Goal: Find specific page/section: Find specific page/section

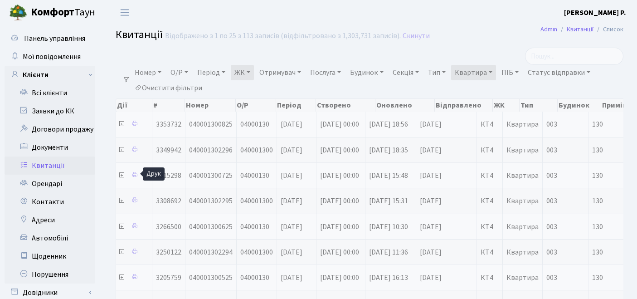
select select "25"
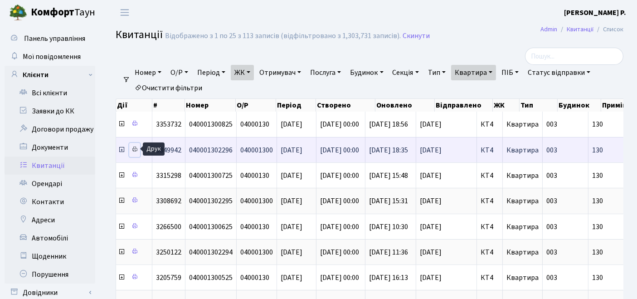
click at [136, 146] on icon at bounding box center [134, 149] width 6 height 6
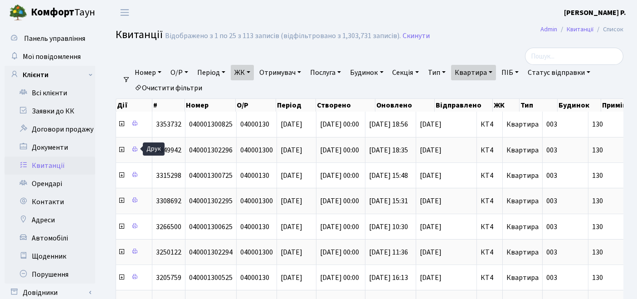
click at [179, 88] on link "Очистити фільтри" at bounding box center [168, 87] width 75 height 15
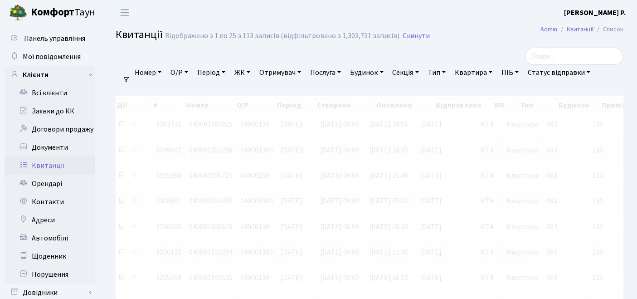
click at [239, 73] on link "ЖК" at bounding box center [242, 72] width 23 height 15
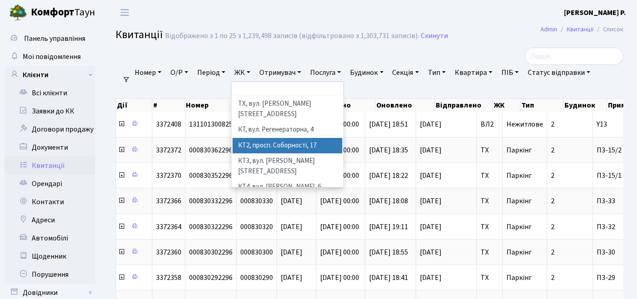
click at [262, 139] on li "КТ2, просп. Соборності, 17" at bounding box center [288, 146] width 110 height 16
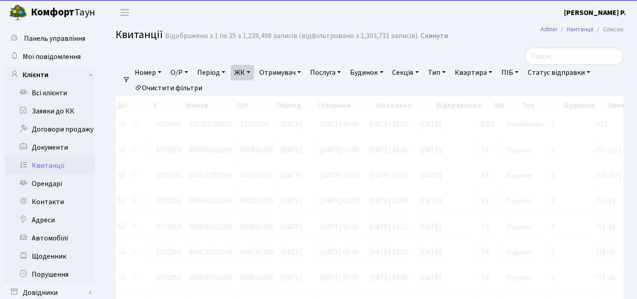
click at [494, 73] on link "Квартира" at bounding box center [473, 72] width 45 height 15
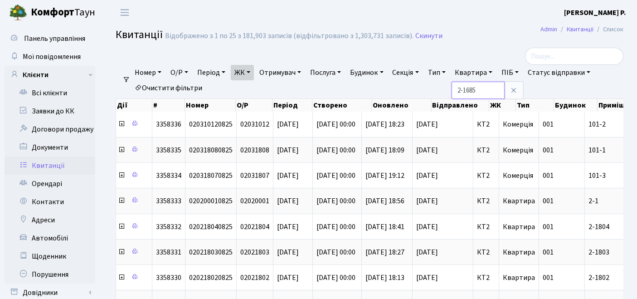
type input "2-1685"
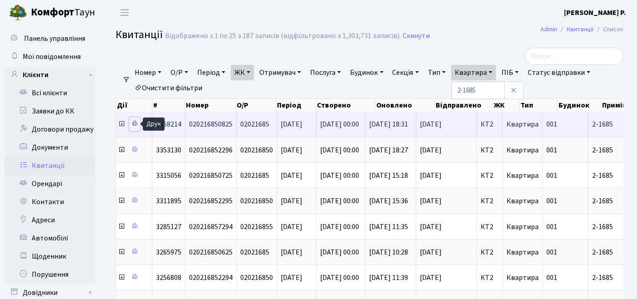
click at [132, 122] on icon at bounding box center [134, 123] width 6 height 6
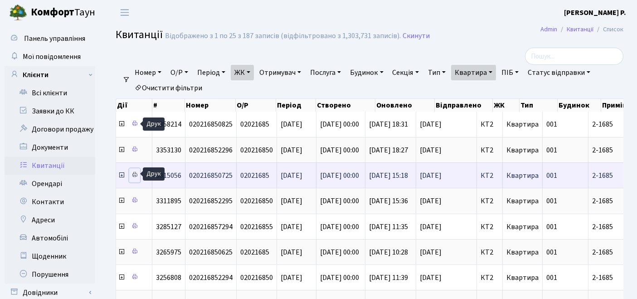
click at [136, 172] on icon at bounding box center [134, 174] width 6 height 6
